Goal: Information Seeking & Learning: Find specific fact

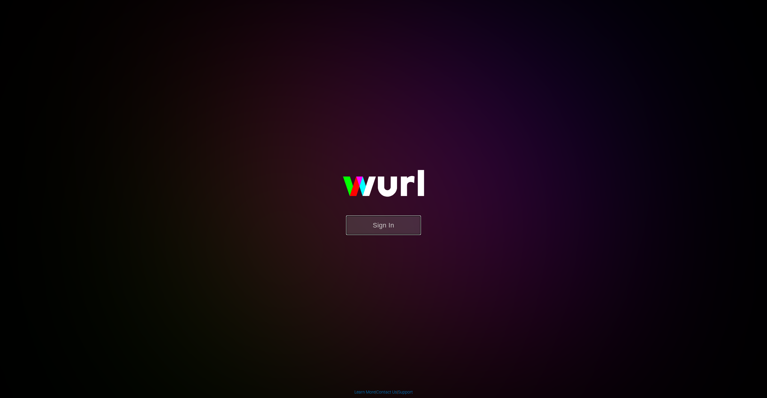
click at [379, 224] on button "Sign In" at bounding box center [383, 224] width 75 height 19
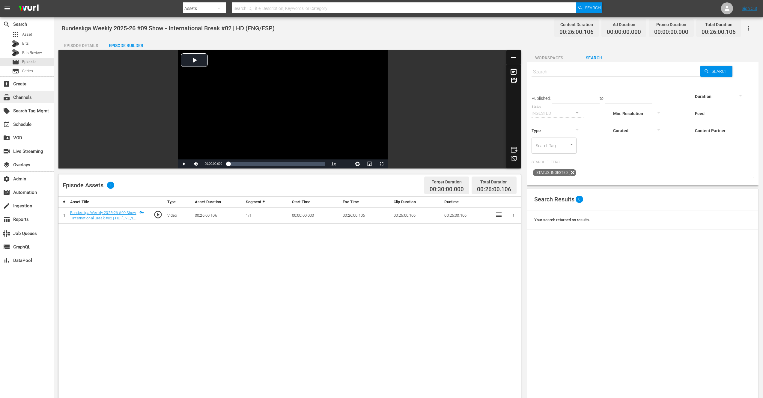
click at [28, 96] on div "subscriptions Channels" at bounding box center [17, 96] width 34 height 5
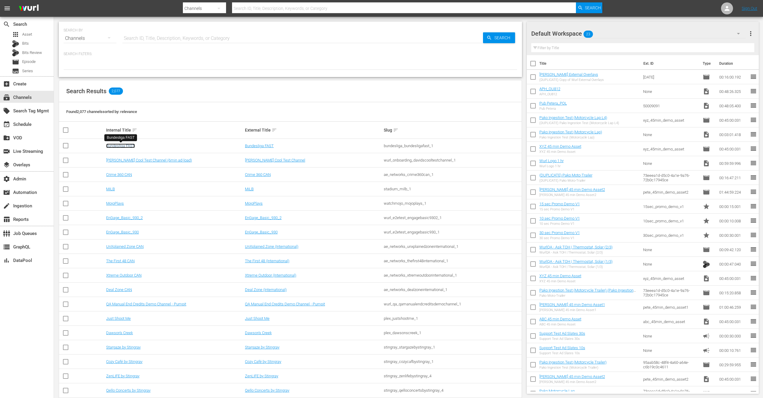
click at [125, 147] on link "Bundesliga FAST" at bounding box center [120, 146] width 29 height 4
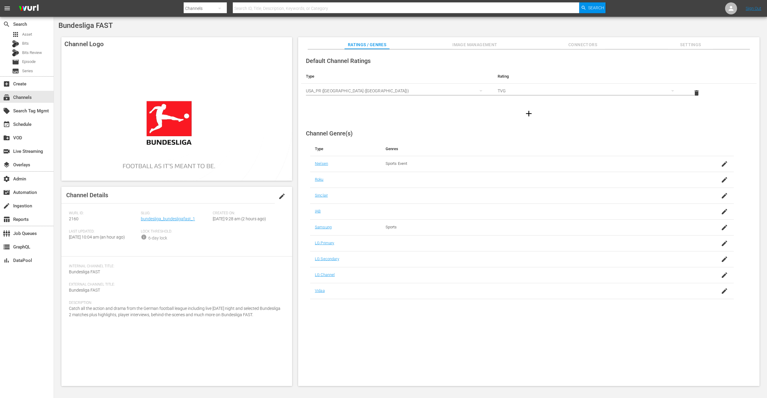
click at [594, 44] on span "Connectors" at bounding box center [582, 44] width 45 height 7
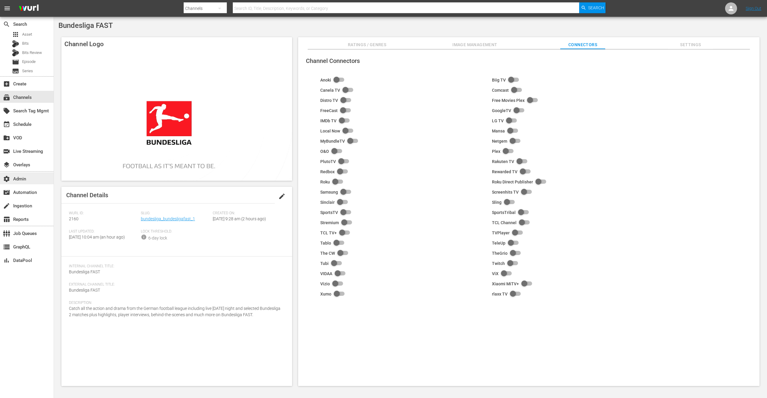
click at [20, 179] on div "settings Admin" at bounding box center [17, 177] width 34 height 5
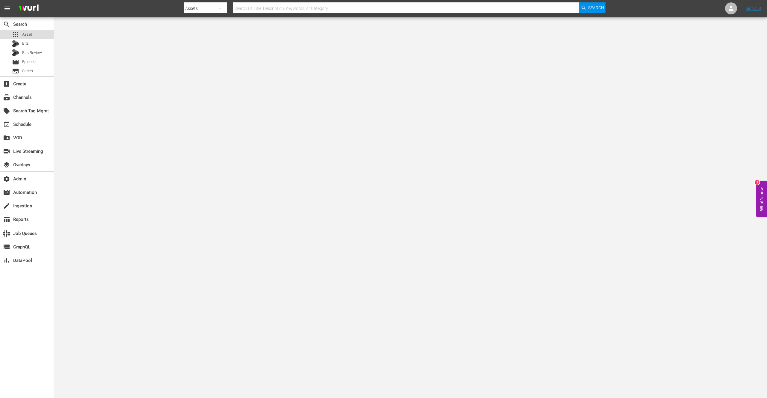
click at [29, 35] on span "Asset" at bounding box center [27, 34] width 10 height 6
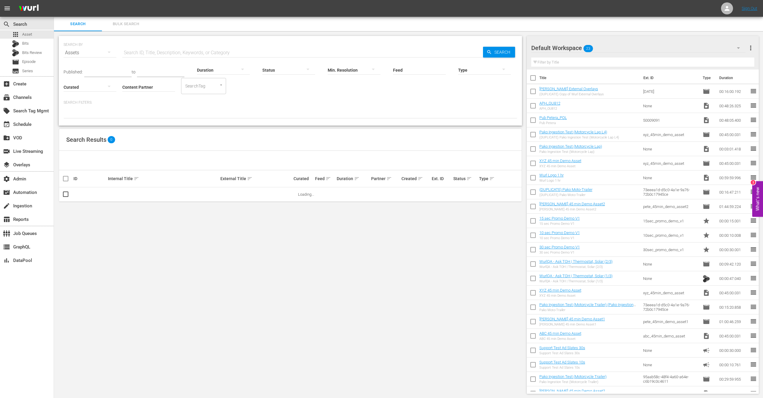
click at [153, 88] on input "Content Partner" at bounding box center [148, 88] width 53 height 22
type input "z"
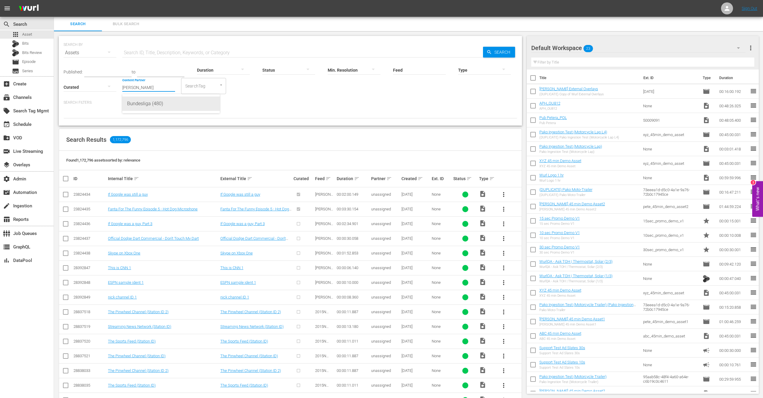
click at [158, 103] on div "Bundesliga (480)" at bounding box center [171, 103] width 88 height 14
type input "Bundesliga (480)"
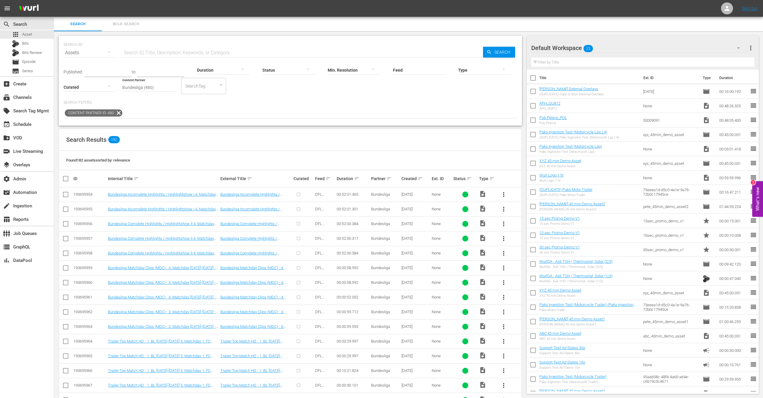
click at [468, 70] on div at bounding box center [484, 69] width 53 height 17
click at [474, 79] on div "Ad" at bounding box center [484, 79] width 53 height 10
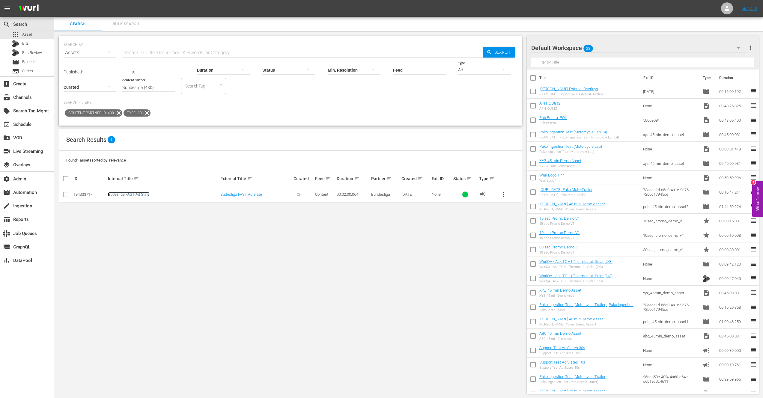
click at [142, 194] on link "Budesliga FAST Ad Slate" at bounding box center [129, 194] width 42 height 4
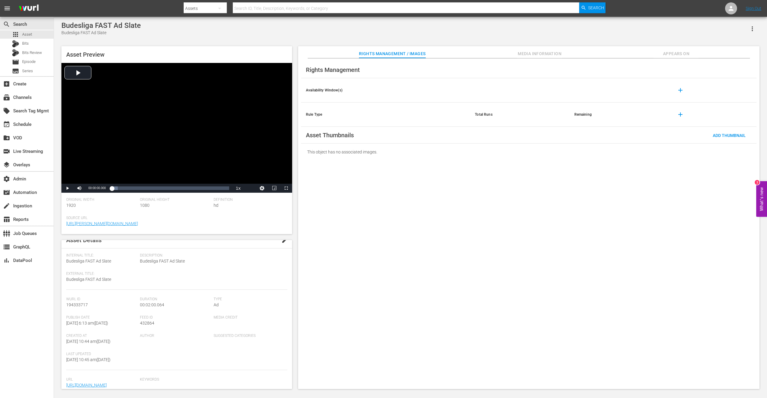
scroll to position [59, 0]
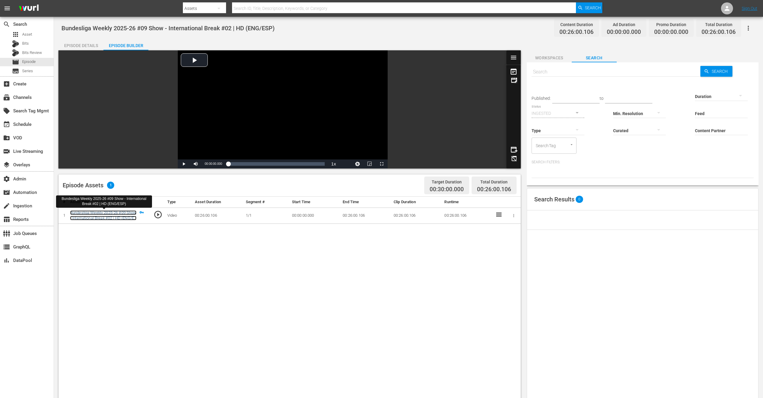
click at [106, 212] on link "Bundesliga Weekly 2025-26 #09 Show - International Break #02 | HD (ENG/ESP)" at bounding box center [103, 218] width 66 height 16
click at [110, 215] on link "Bundesliga Complete Highlights / Highlightshow II 6. Matchday 2025-2026 | PGM" at bounding box center [103, 218] width 67 height 16
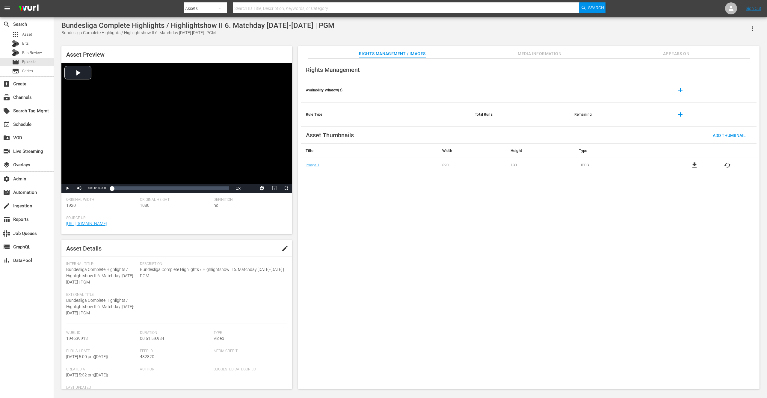
click at [393, 37] on div "Bundesliga Complete Highlights / Highlightshow II 6. Matchday 2025-2026 | PGM B…" at bounding box center [410, 203] width 704 height 365
click at [222, 47] on div "Asset Preview Video Player is loading. Play Video Play Mute Current Time 00:00:…" at bounding box center [176, 140] width 231 height 188
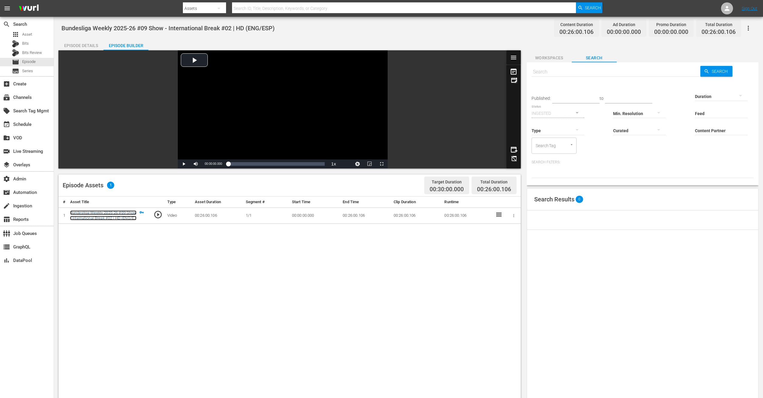
click at [124, 210] on link "Bundesliga Weekly 2025-26 #09 Show - International Break #02 | HD (ENG/ESP)" at bounding box center [103, 218] width 66 height 16
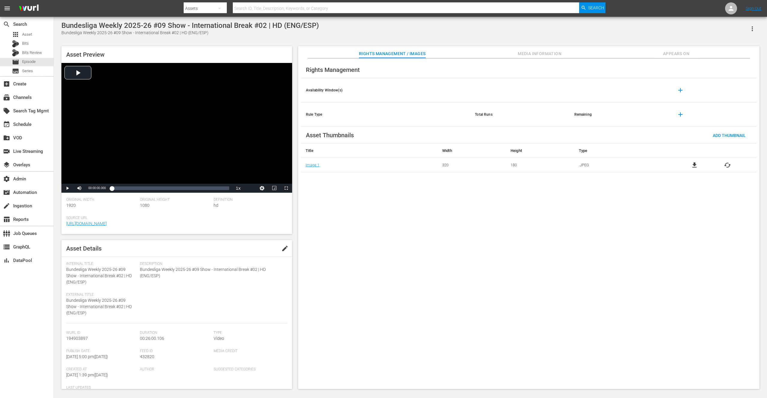
click at [537, 53] on span "Media Information" at bounding box center [539, 53] width 45 height 7
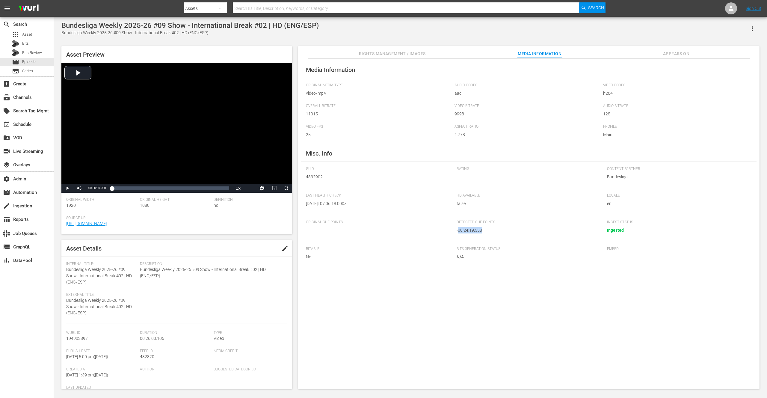
drag, startPoint x: 484, startPoint y: 230, endPoint x: 460, endPoint y: 231, distance: 24.0
click at [460, 231] on div "- 00:24:19.558" at bounding box center [526, 230] width 139 height 6
copy div "00:24:19.558"
click at [260, 187] on button "Video Player" at bounding box center [262, 188] width 12 height 9
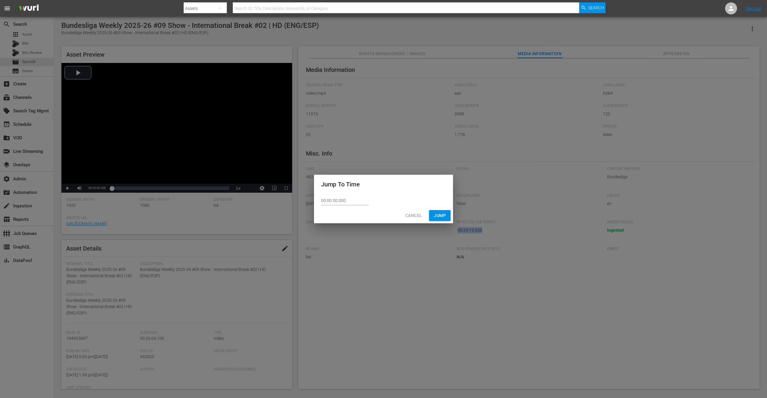
click at [412, 218] on span "Cancel" at bounding box center [413, 215] width 16 height 7
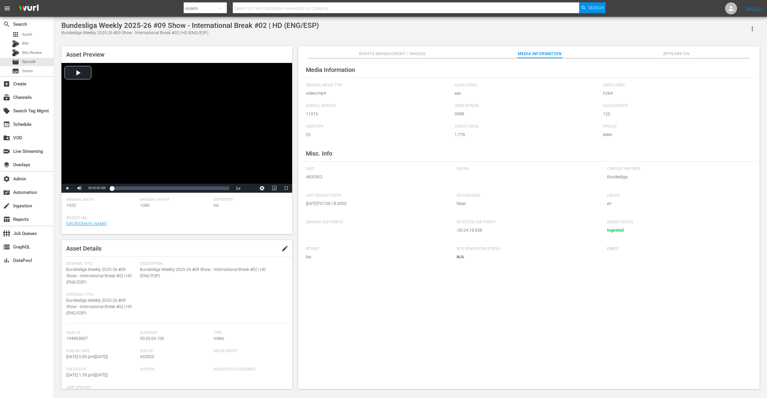
click at [260, 214] on div "Definition hd" at bounding box center [251, 206] width 74 height 18
click at [32, 35] on div "apps Asset" at bounding box center [27, 34] width 54 height 8
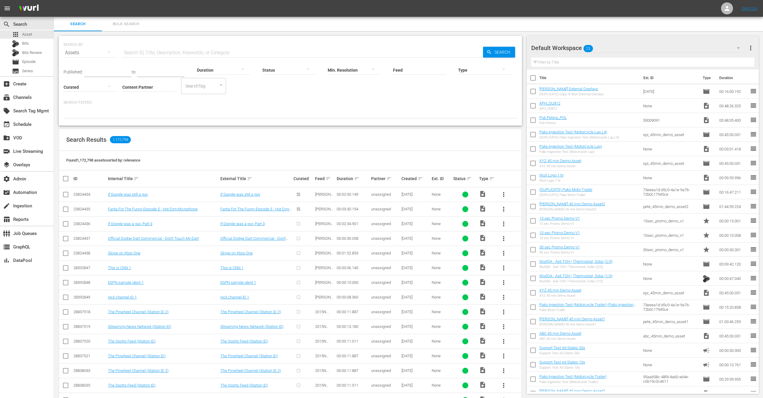
click at [162, 45] on div "SEARCH BY Search By Assets Search ID, Title, Description, Keywords, or Category…" at bounding box center [290, 49] width 453 height 22
click at [166, 52] on input "text" at bounding box center [302, 53] width 360 height 14
type input "SOK"
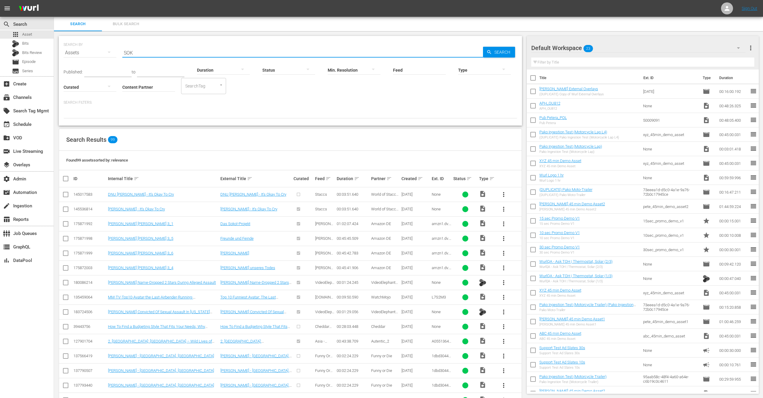
click at [144, 89] on input "Content Partner" at bounding box center [148, 88] width 53 height 22
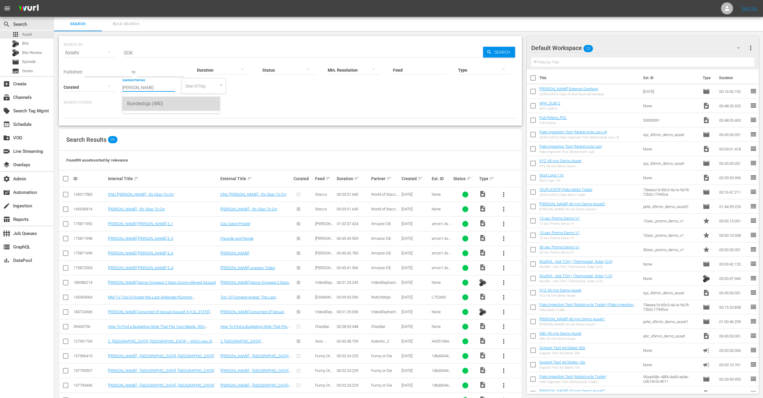
click at [149, 100] on div "Bundesliga (480)" at bounding box center [171, 103] width 88 height 14
type input "Bundesliga (480)"
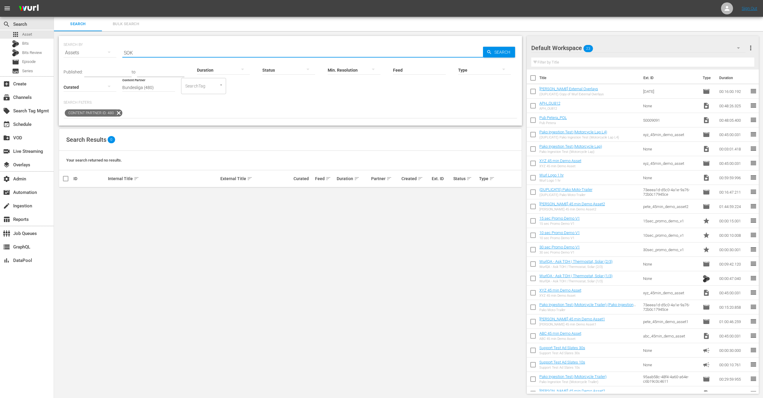
click at [140, 52] on input "SOK" at bounding box center [302, 53] width 360 height 14
drag, startPoint x: 139, startPoint y: 52, endPoint x: 121, endPoint y: 52, distance: 18.0
click at [121, 52] on div "SEARCH BY Search By Assets Search ID, Title, Description, Keywords, or Category…" at bounding box center [290, 49] width 453 height 22
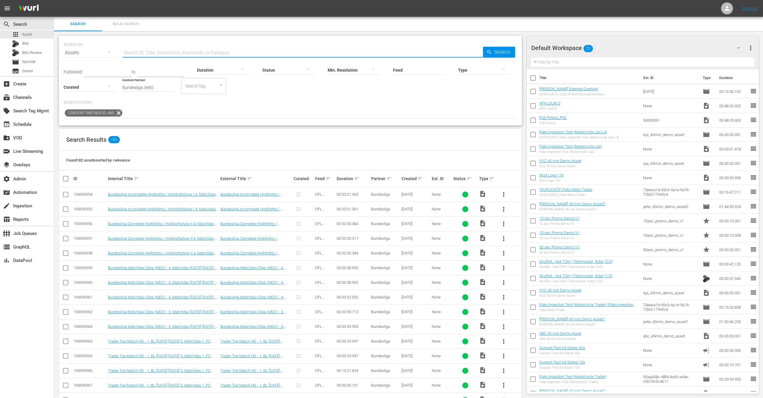
click at [246, 100] on p "Search Filters:" at bounding box center [290, 102] width 453 height 5
click at [239, 70] on icon "button" at bounding box center [242, 69] width 7 height 7
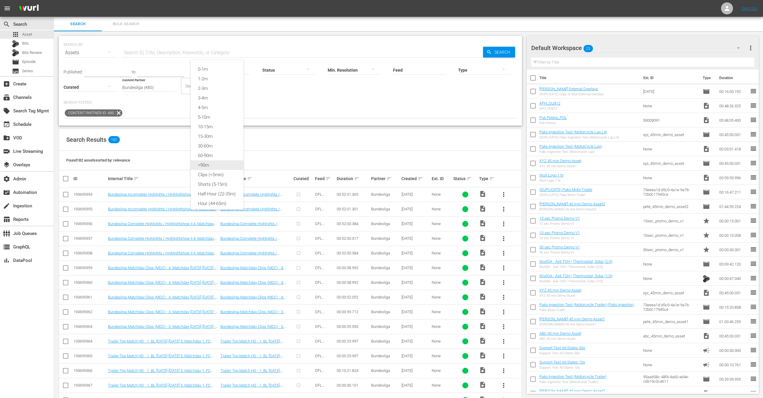
scroll to position [8, 0]
click at [210, 157] on div ">90m" at bounding box center [217, 162] width 53 height 10
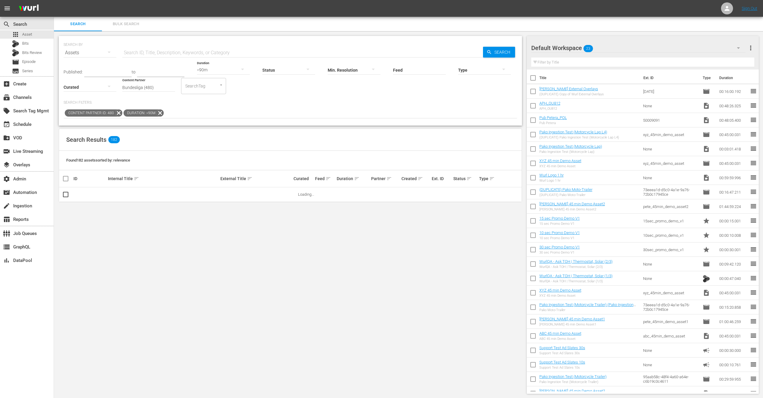
scroll to position [5, 0]
